Goal: Check status: Check status

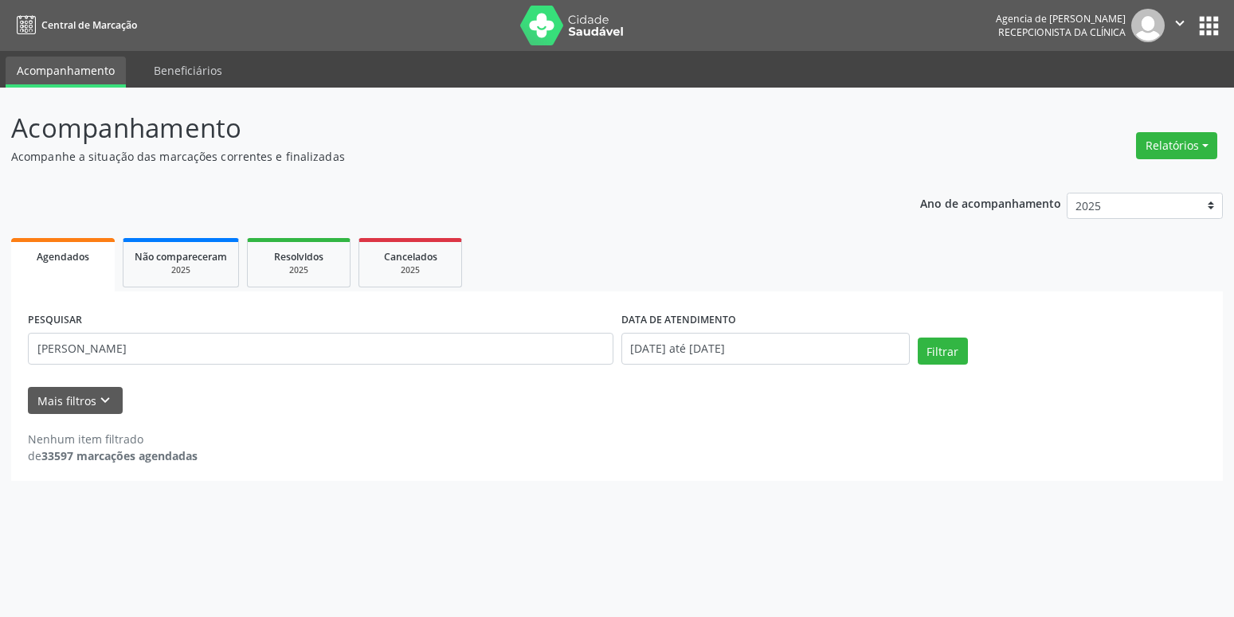
type input "J"
type input "[PERSON_NAME]"
click at [797, 349] on input "[DATE] até [DATE]" at bounding box center [765, 349] width 288 height 32
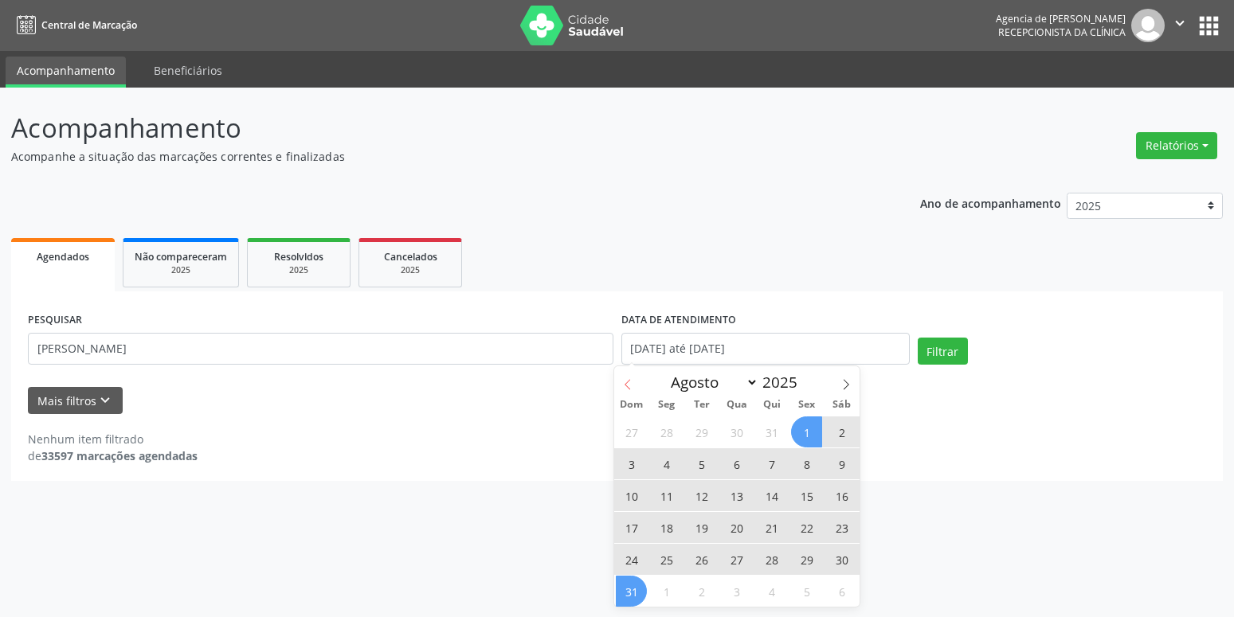
click at [632, 384] on icon at bounding box center [627, 384] width 11 height 11
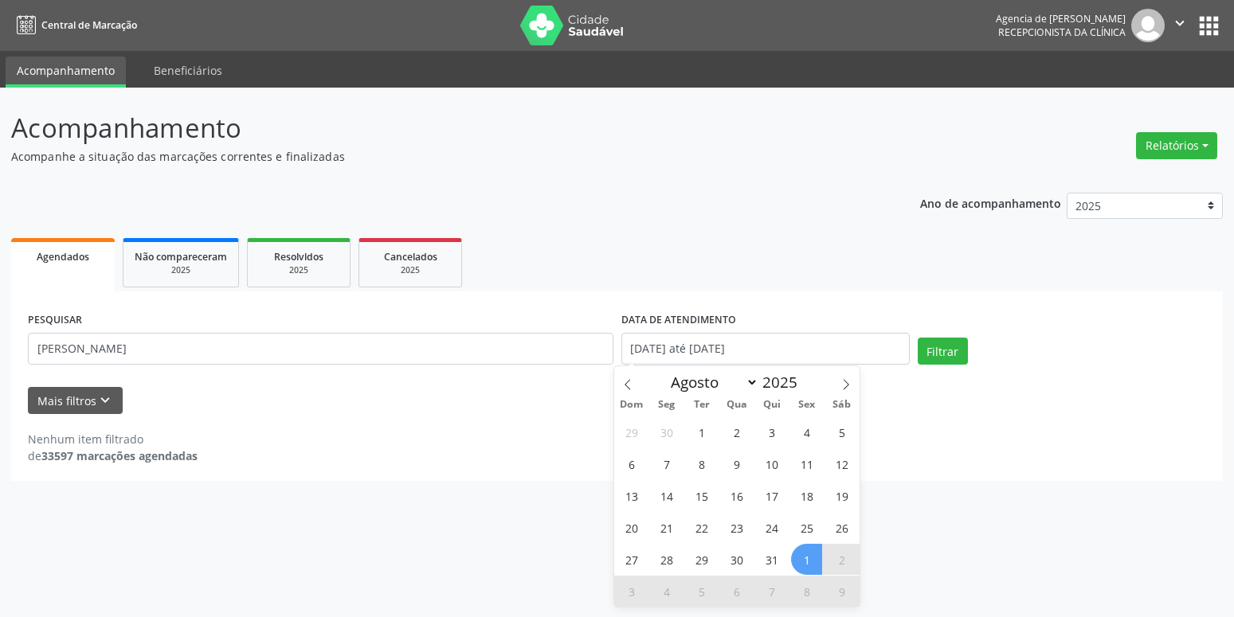
select select "6"
click at [705, 525] on span "22" at bounding box center [701, 527] width 31 height 31
type input "[DATE]"
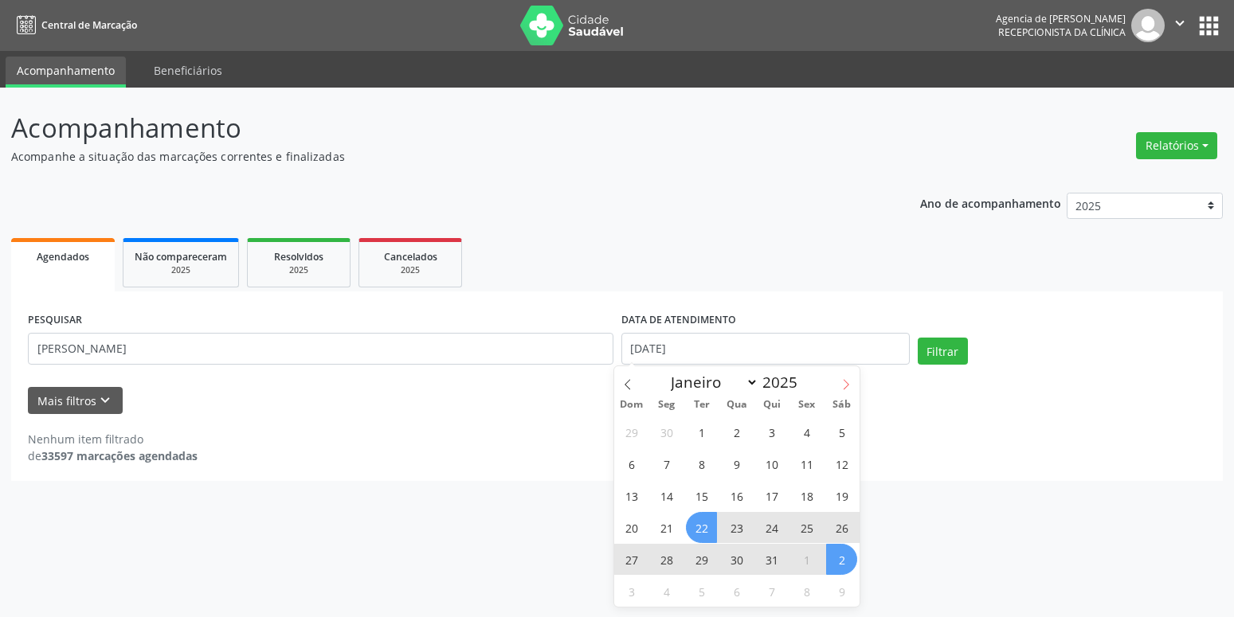
click at [847, 380] on icon at bounding box center [845, 384] width 11 height 11
select select "7"
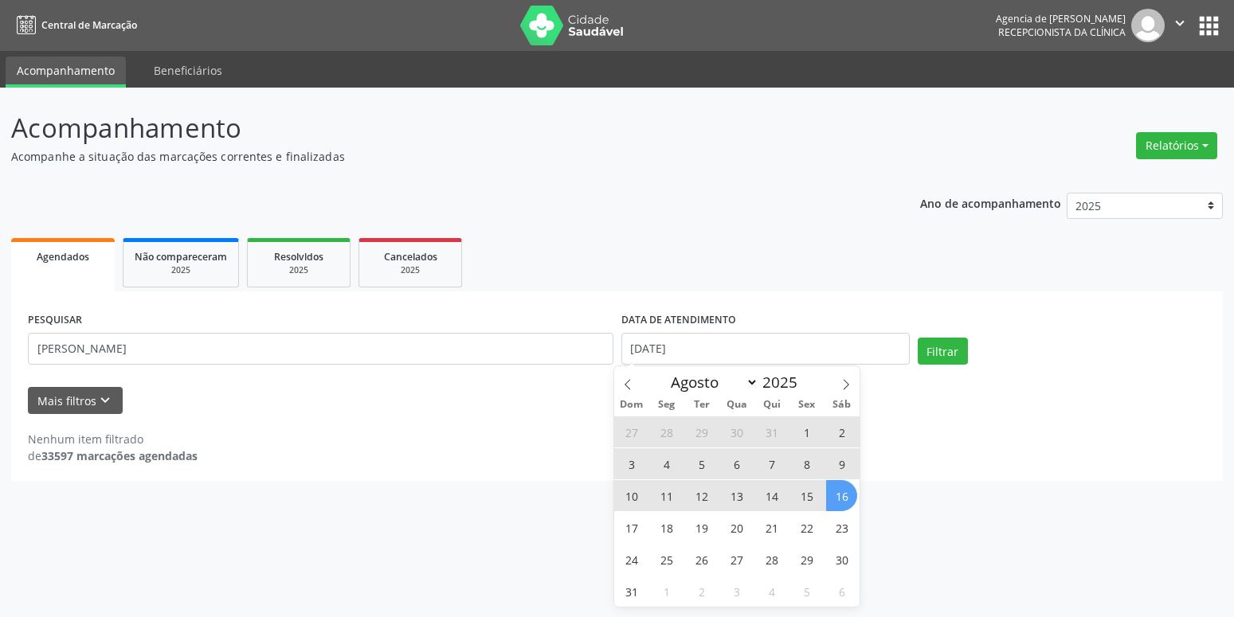
click at [837, 499] on span "16" at bounding box center [841, 495] width 31 height 31
click at [842, 499] on div "Acompanhamento Acompanhe a situação das marcações correntes e finalizadas Relat…" at bounding box center [617, 353] width 1234 height 530
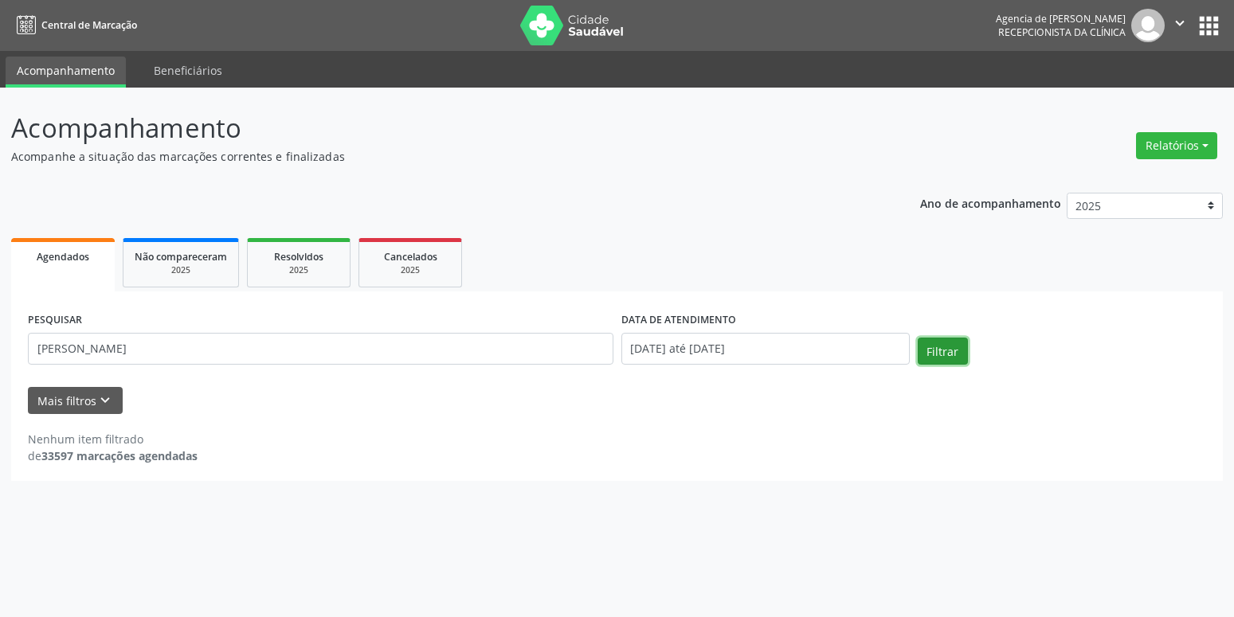
click at [922, 360] on button "Filtrar" at bounding box center [943, 351] width 50 height 27
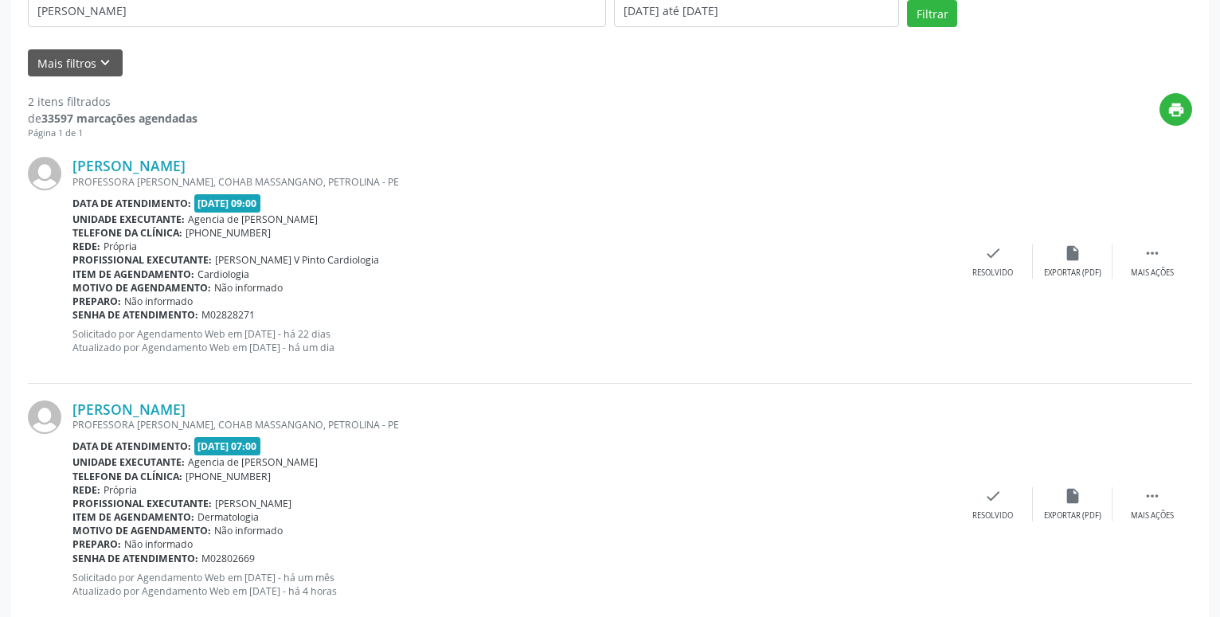
scroll to position [374, 0]
